Goal: Task Accomplishment & Management: Manage account settings

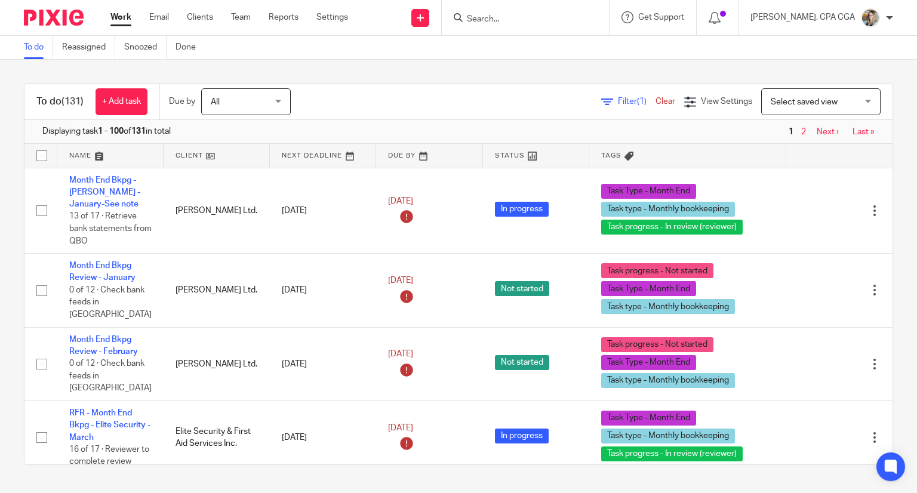
click at [523, 17] on input "Search" at bounding box center [519, 19] width 107 height 11
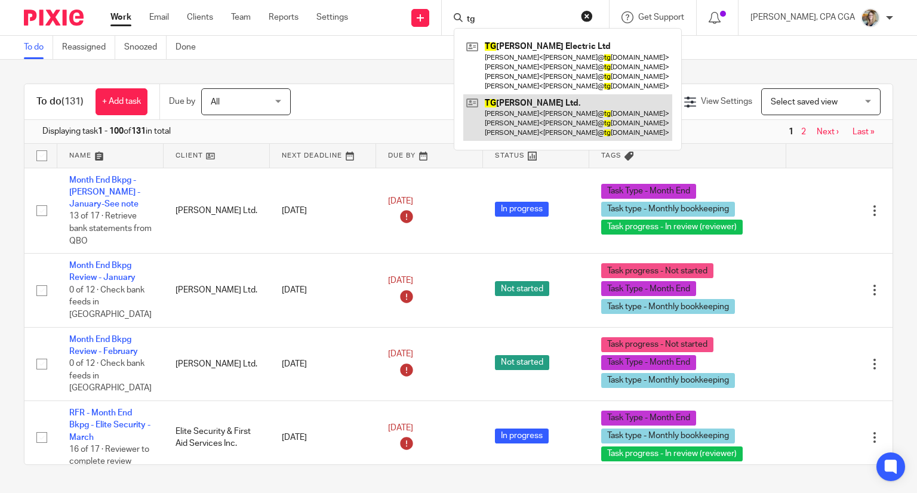
type input "tg"
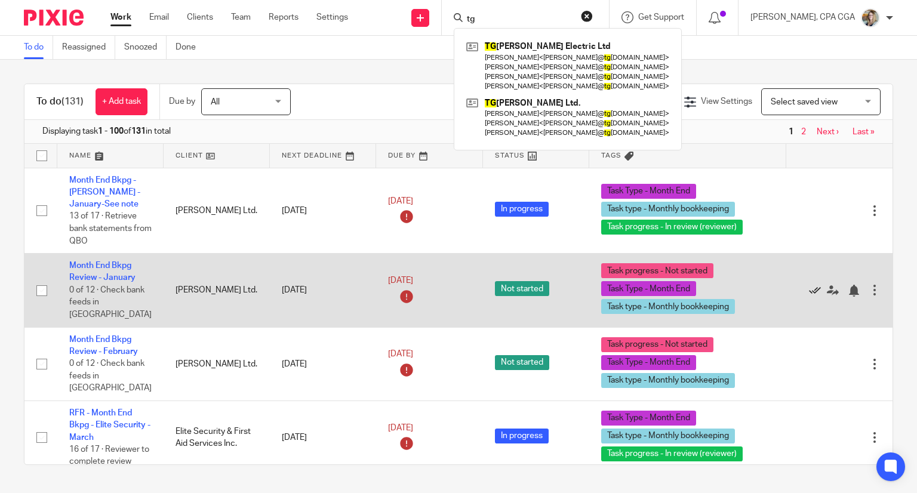
click at [809, 287] on icon at bounding box center [815, 291] width 12 height 12
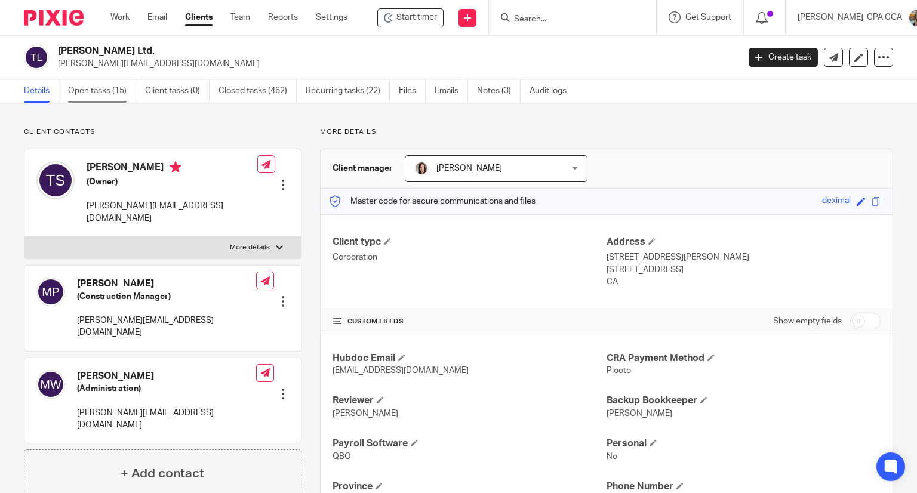
click at [101, 96] on link "Open tasks (15)" at bounding box center [102, 90] width 68 height 23
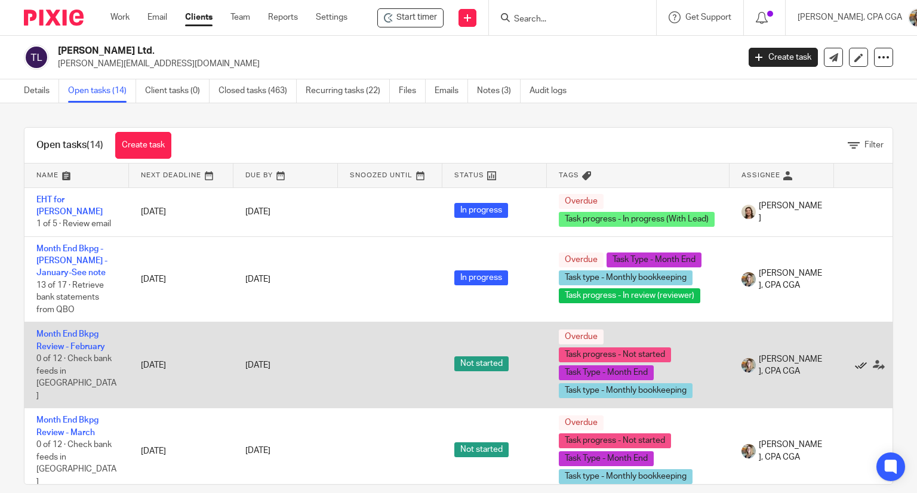
click at [863, 363] on icon at bounding box center [861, 365] width 12 height 12
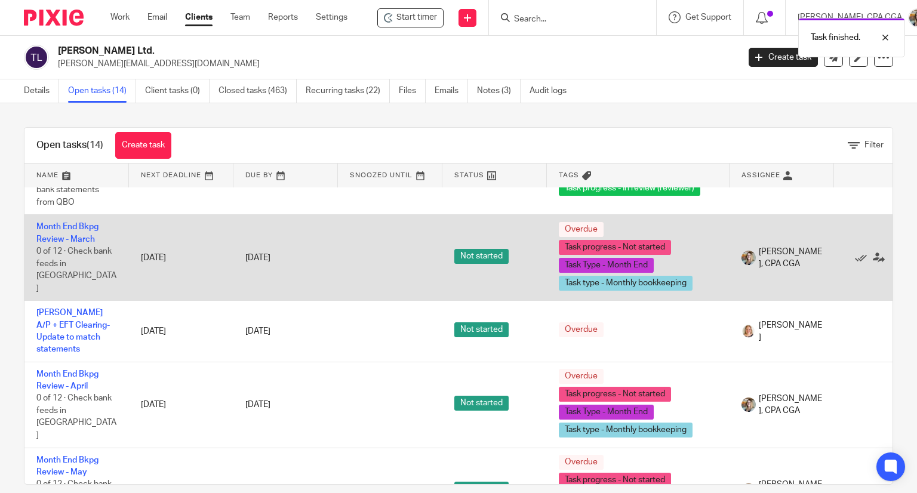
scroll to position [119, 0]
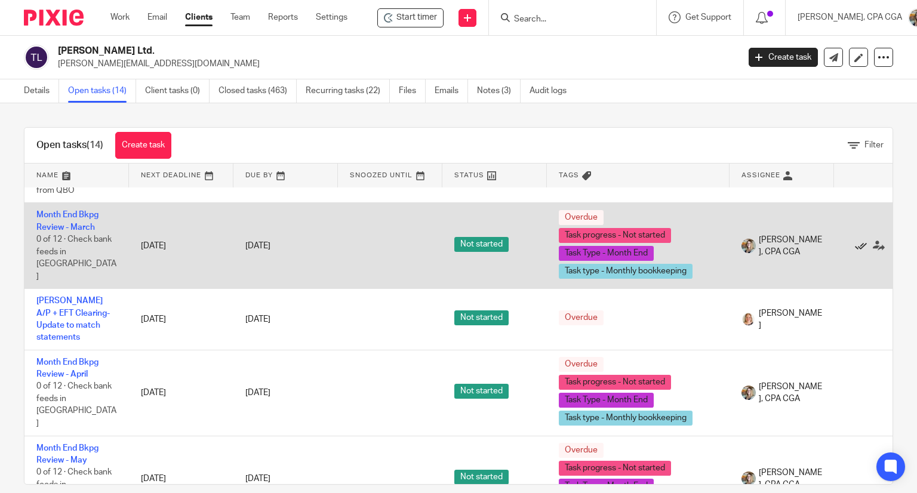
click at [861, 243] on icon at bounding box center [861, 246] width 12 height 12
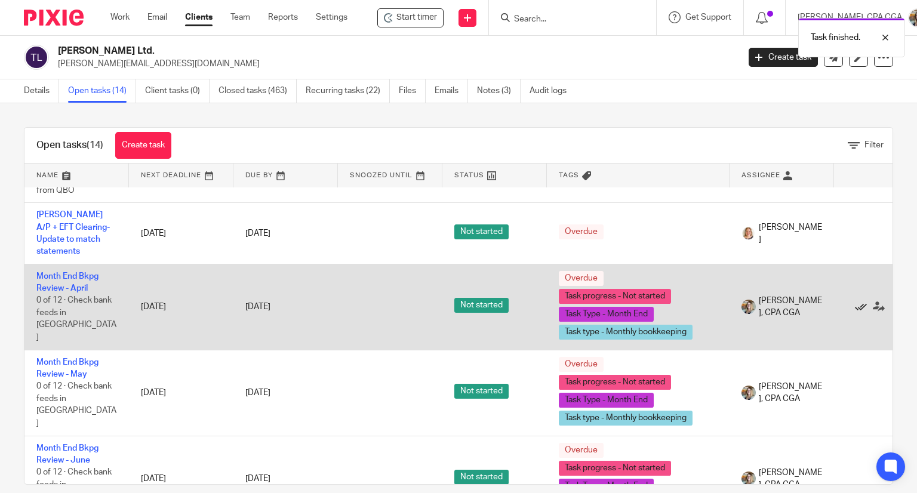
click at [861, 301] on icon at bounding box center [861, 307] width 12 height 12
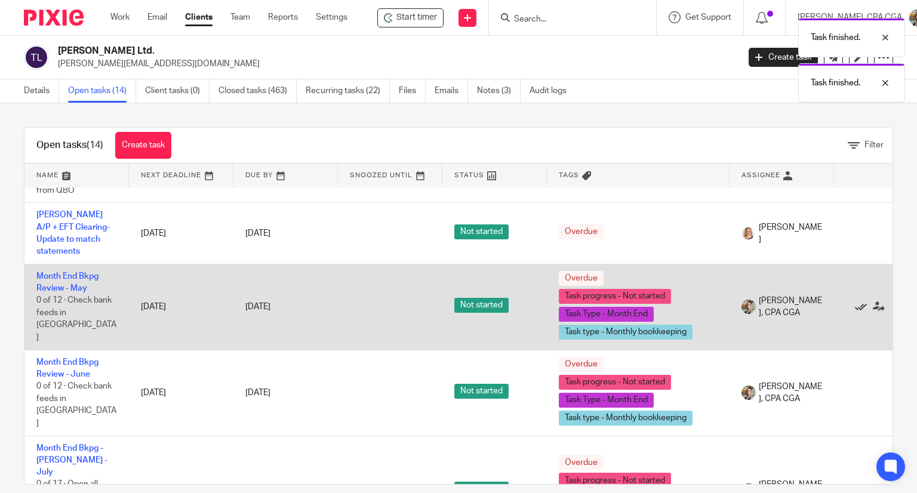
click at [861, 301] on icon at bounding box center [861, 307] width 12 height 12
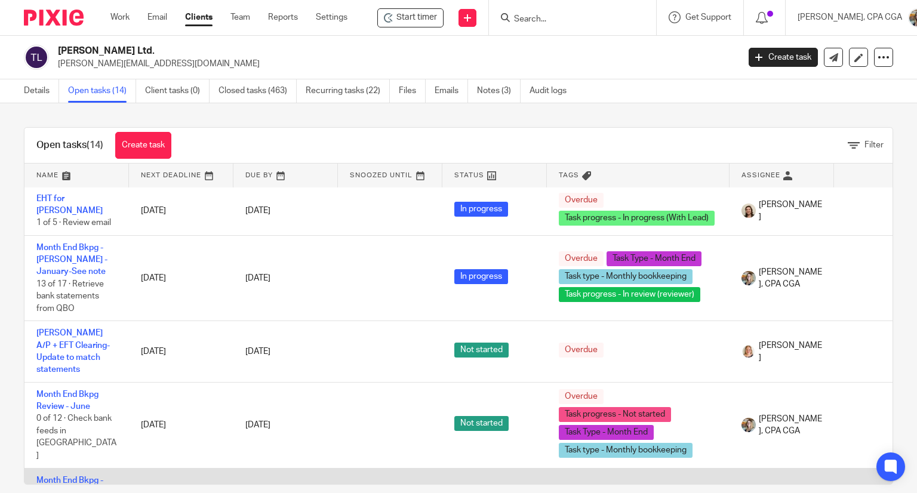
scroll to position [0, 0]
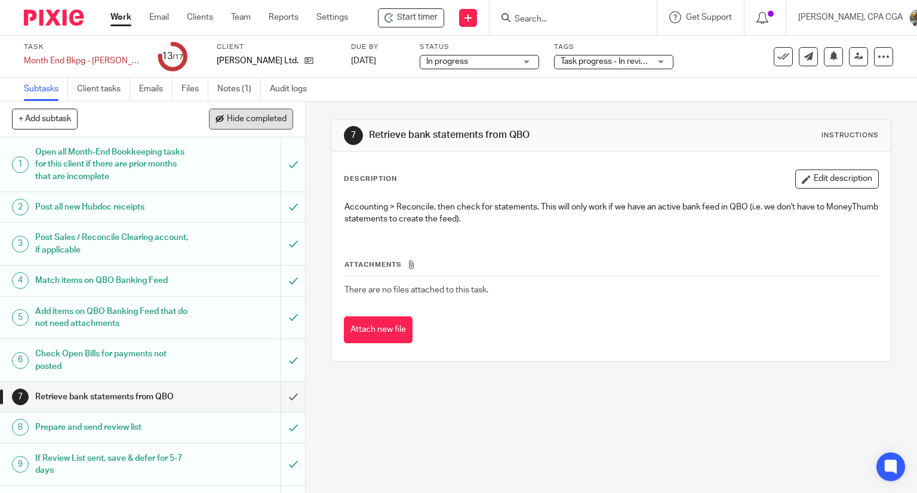
click at [231, 120] on span "Hide completed" at bounding box center [257, 120] width 60 height 10
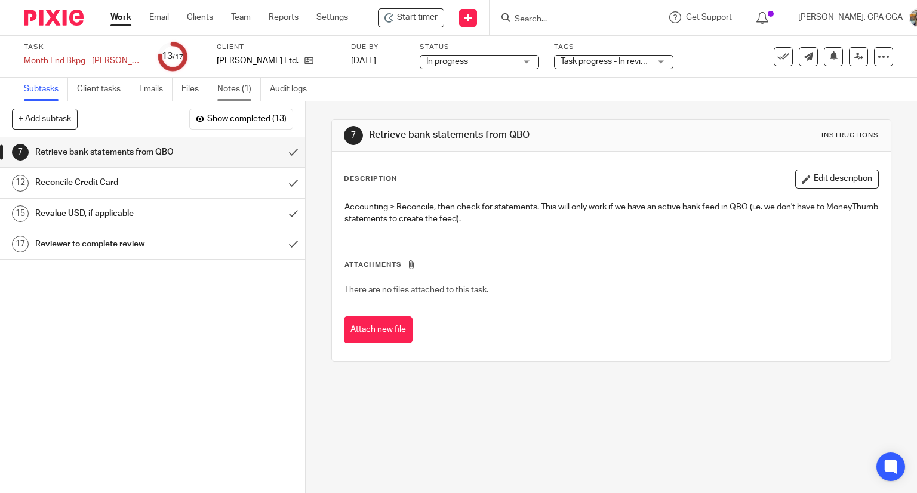
click at [229, 94] on link "Notes (1)" at bounding box center [239, 89] width 44 height 23
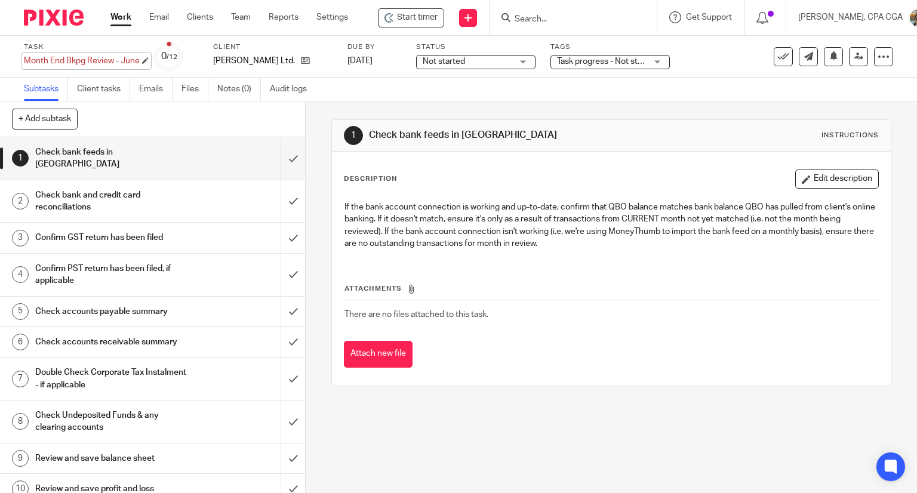
click at [118, 63] on div "Month End Bkpg Review - June Save Month End Bkpg Review - June" at bounding box center [82, 61] width 116 height 12
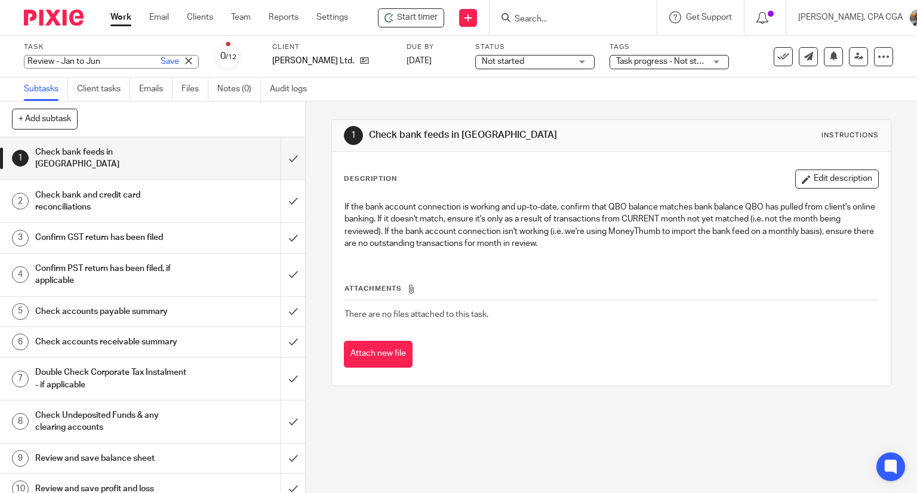
type input "Review - Jan to Jun"
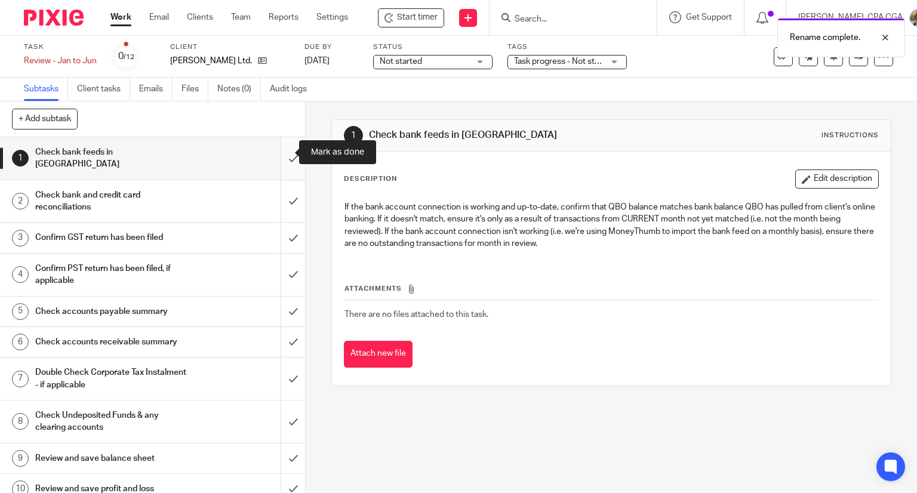
click at [285, 153] on input "submit" at bounding box center [152, 158] width 305 height 42
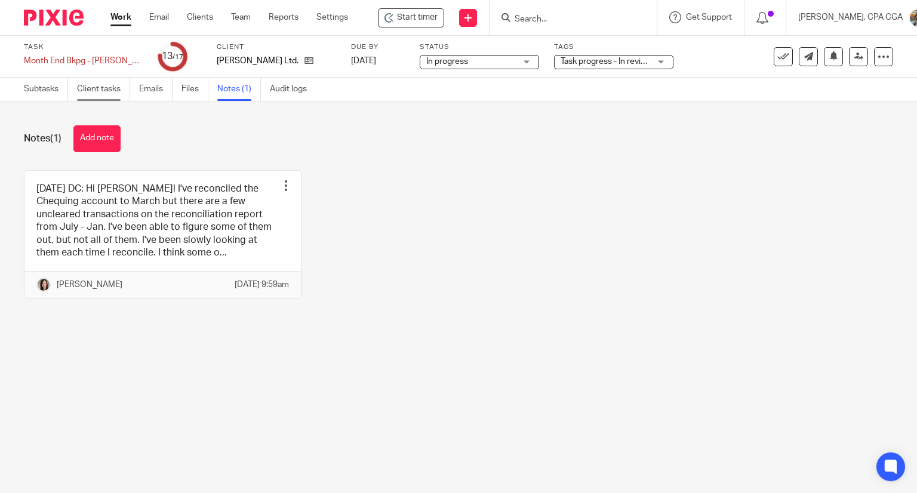
click at [115, 91] on link "Client tasks" at bounding box center [103, 89] width 53 height 23
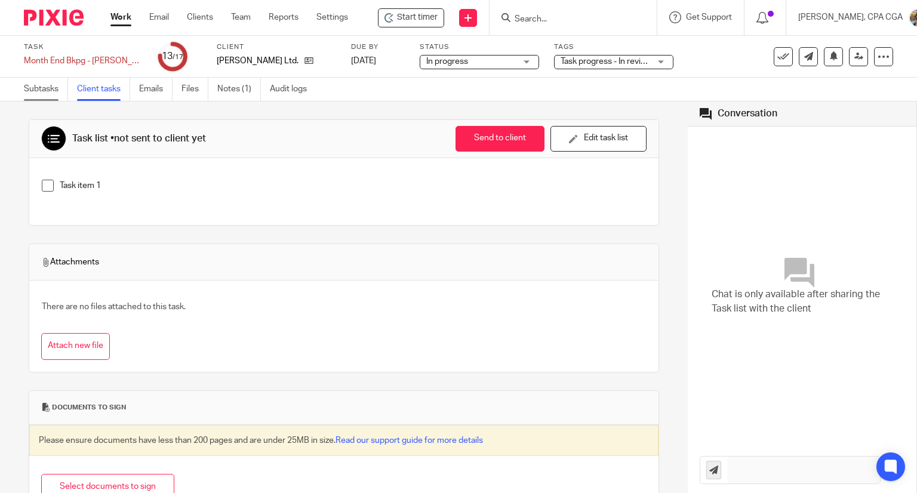
click at [41, 94] on link "Subtasks" at bounding box center [46, 89] width 44 height 23
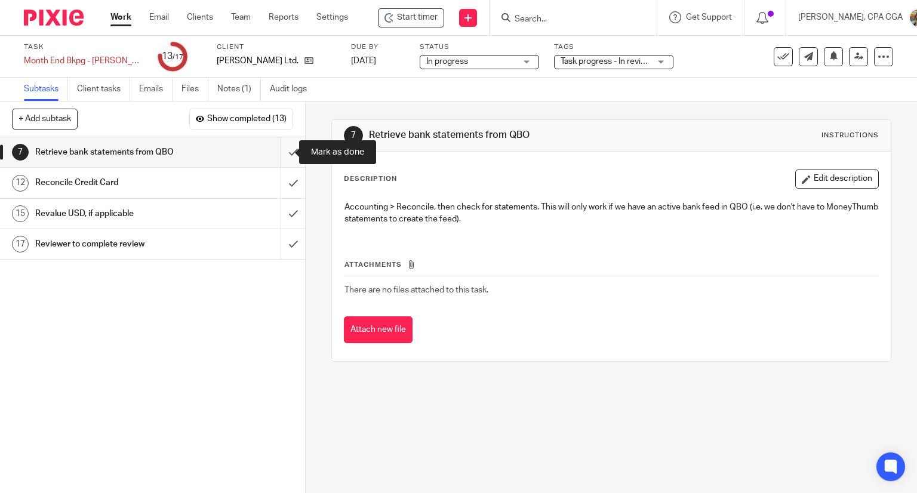
click at [282, 150] on input "submit" at bounding box center [152, 152] width 305 height 30
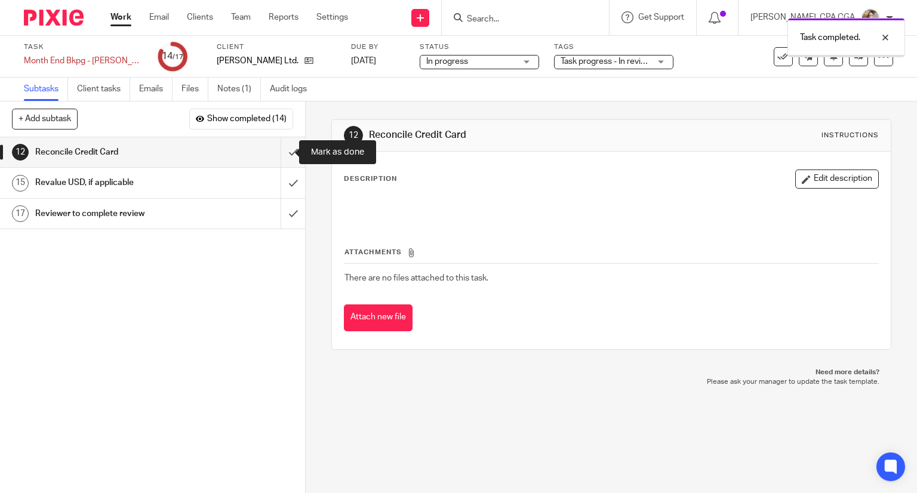
click at [282, 150] on input "submit" at bounding box center [152, 152] width 305 height 30
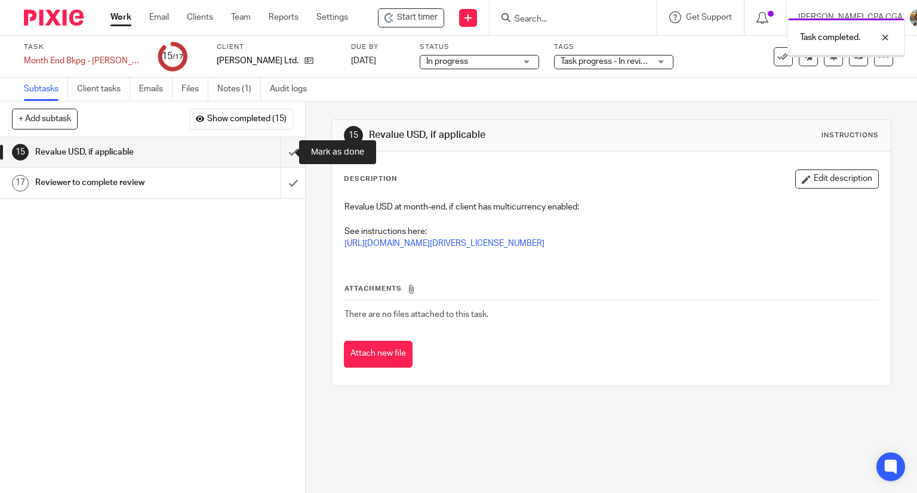
click at [282, 150] on input "submit" at bounding box center [152, 152] width 305 height 30
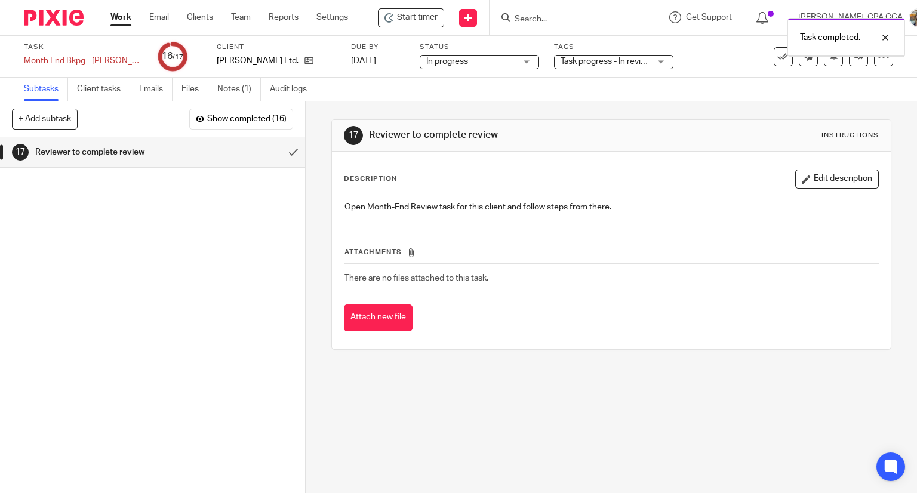
click at [184, 256] on div "1 Open all Month-End Bookkeeping tasks for this client if there are prior month…" at bounding box center [152, 315] width 305 height 356
